Goal: Task Accomplishment & Management: Manage account settings

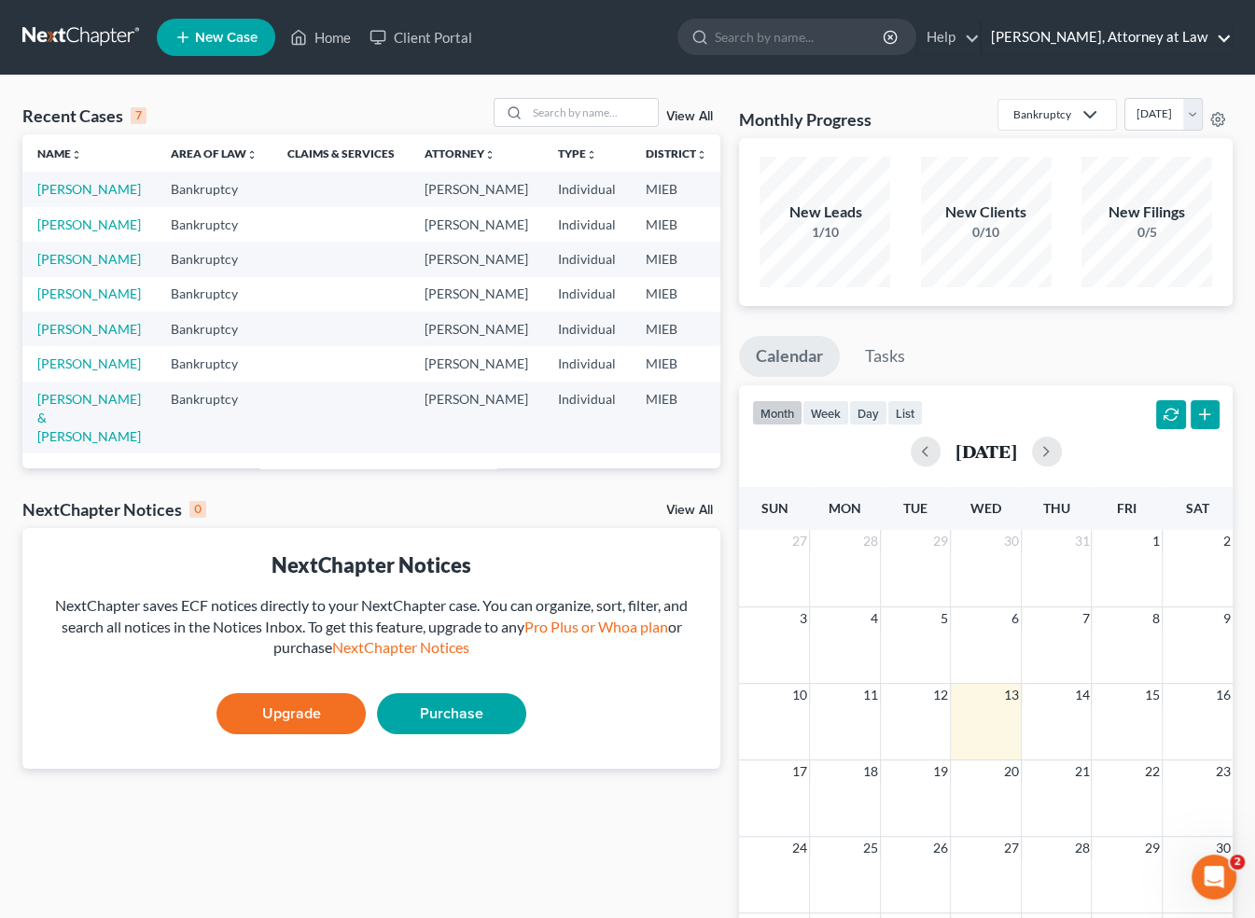
click at [1219, 34] on link "[PERSON_NAME], Attorney at Law" at bounding box center [1107, 38] width 250 height 34
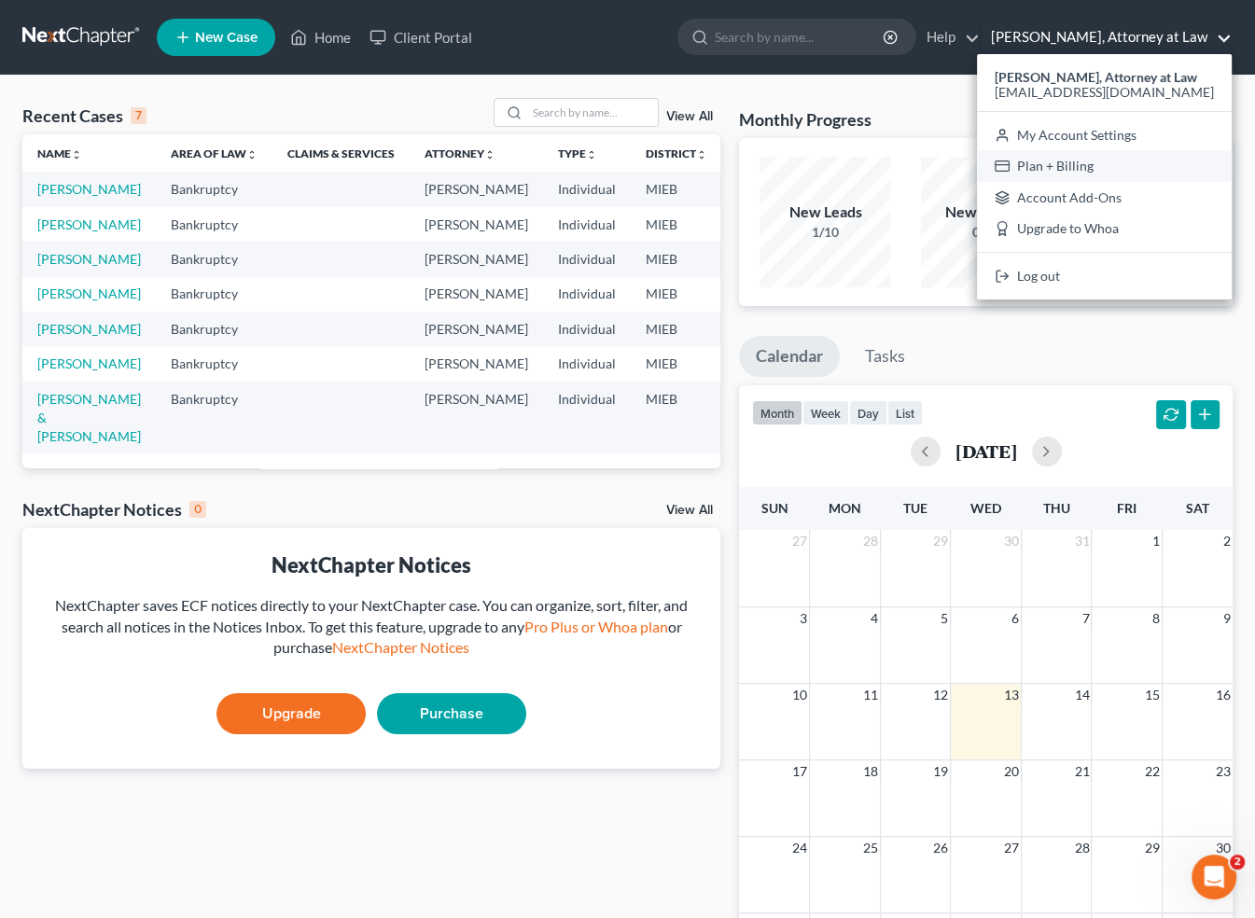
click at [1064, 166] on link "Plan + Billing" at bounding box center [1104, 166] width 255 height 32
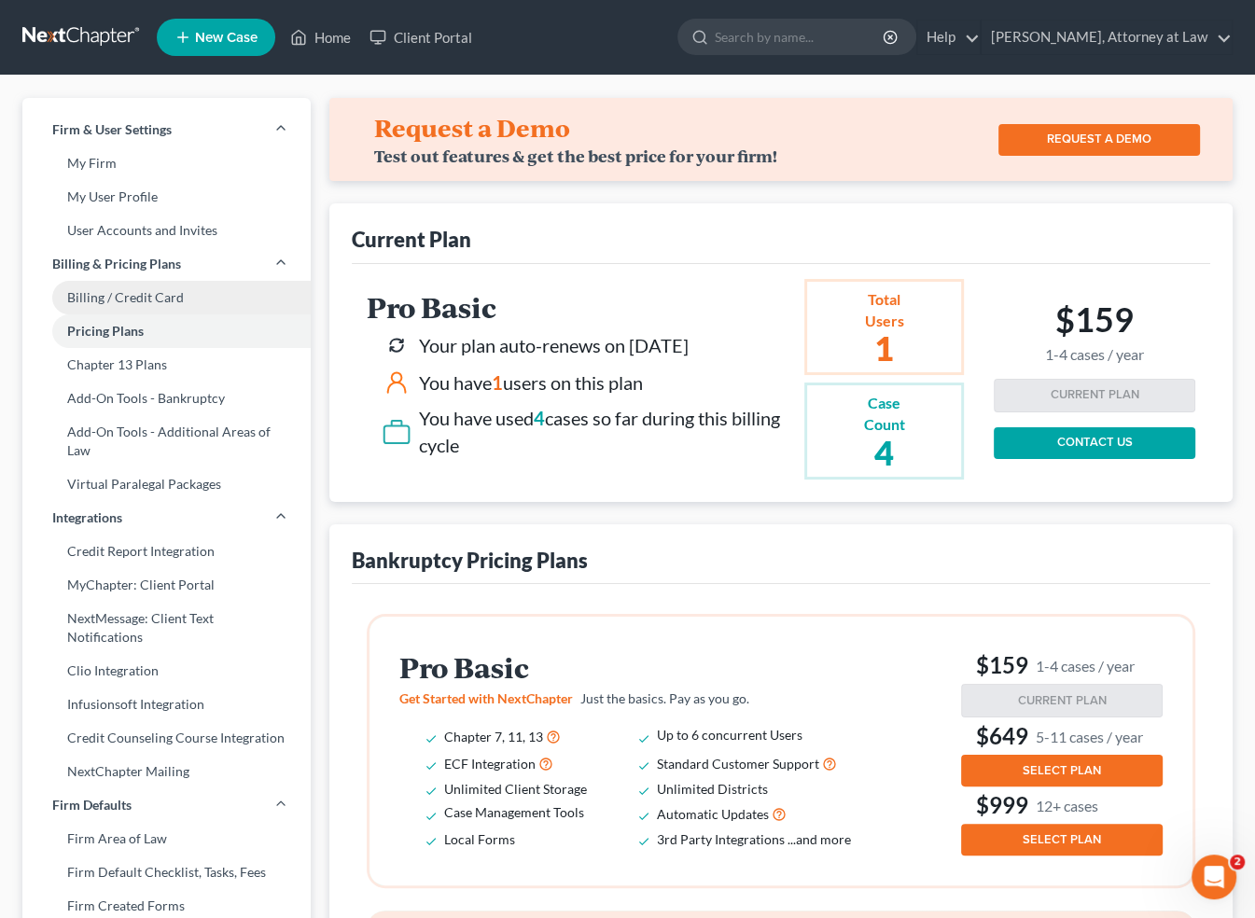
click at [118, 294] on link "Billing / Credit Card" at bounding box center [166, 298] width 288 height 34
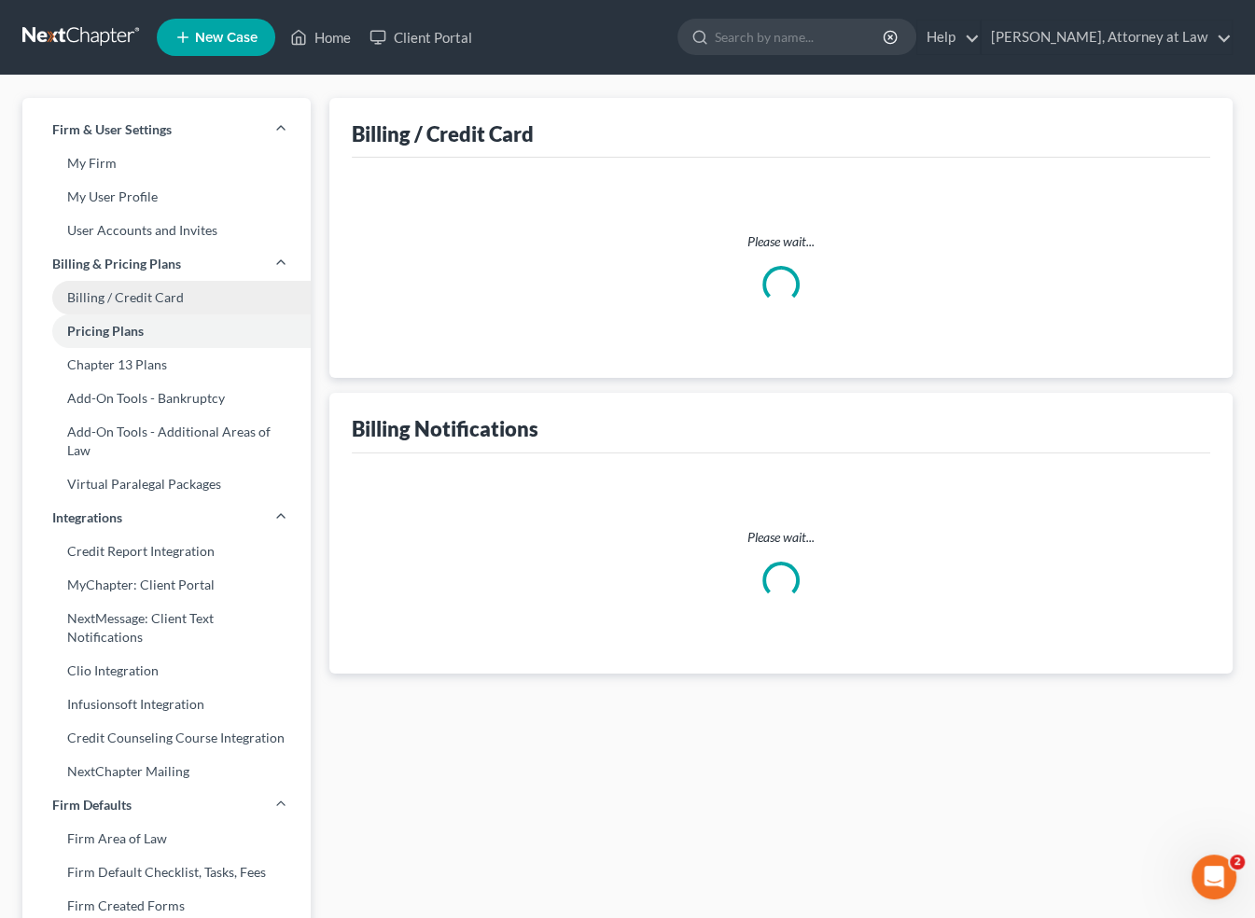
select select "23"
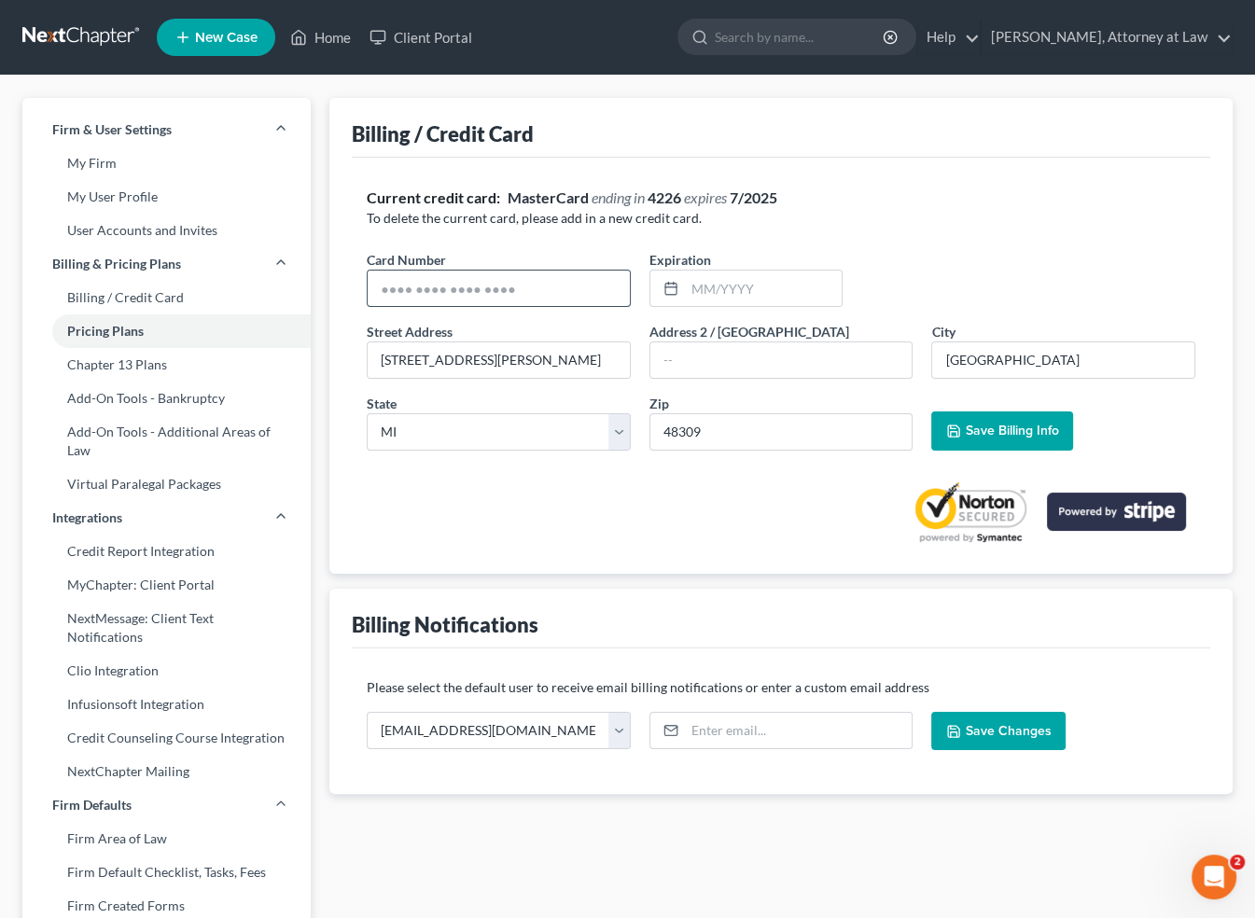
click at [537, 281] on input "text" at bounding box center [499, 288] width 262 height 35
type input "[CREDIT_CARD_NUMBER]"
type input "07/2030"
click at [985, 431] on span "Save Billing Info" at bounding box center [1011, 431] width 93 height 16
